Goal: Check status

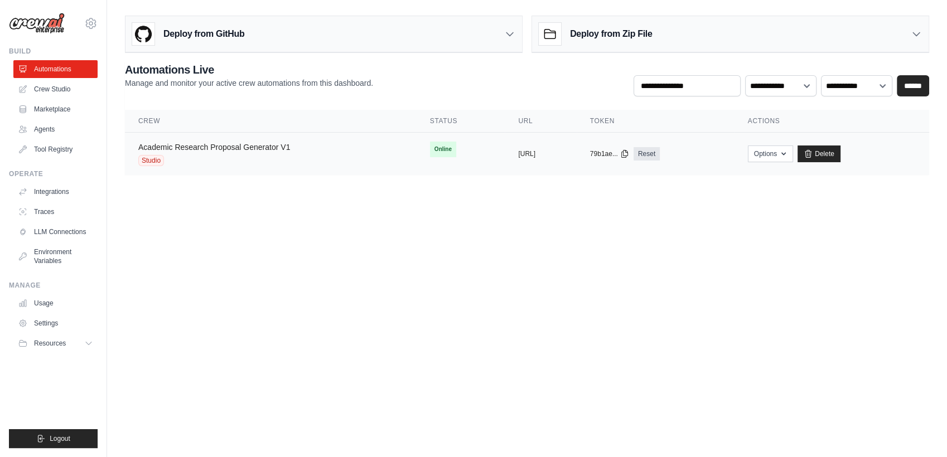
click at [245, 151] on link "Academic Research Proposal Generator V1" at bounding box center [214, 147] width 152 height 9
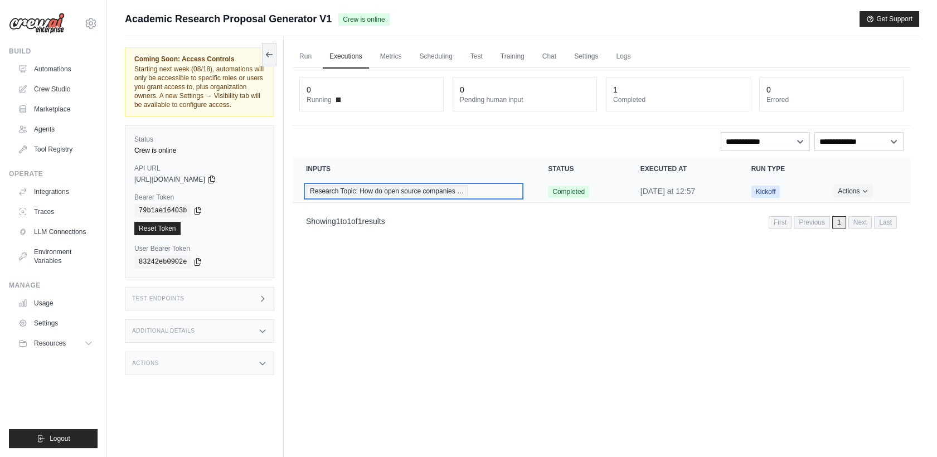
click at [357, 191] on span "Research Topic: How do open source companies …" at bounding box center [387, 191] width 162 height 12
